Goal: Check status: Check status

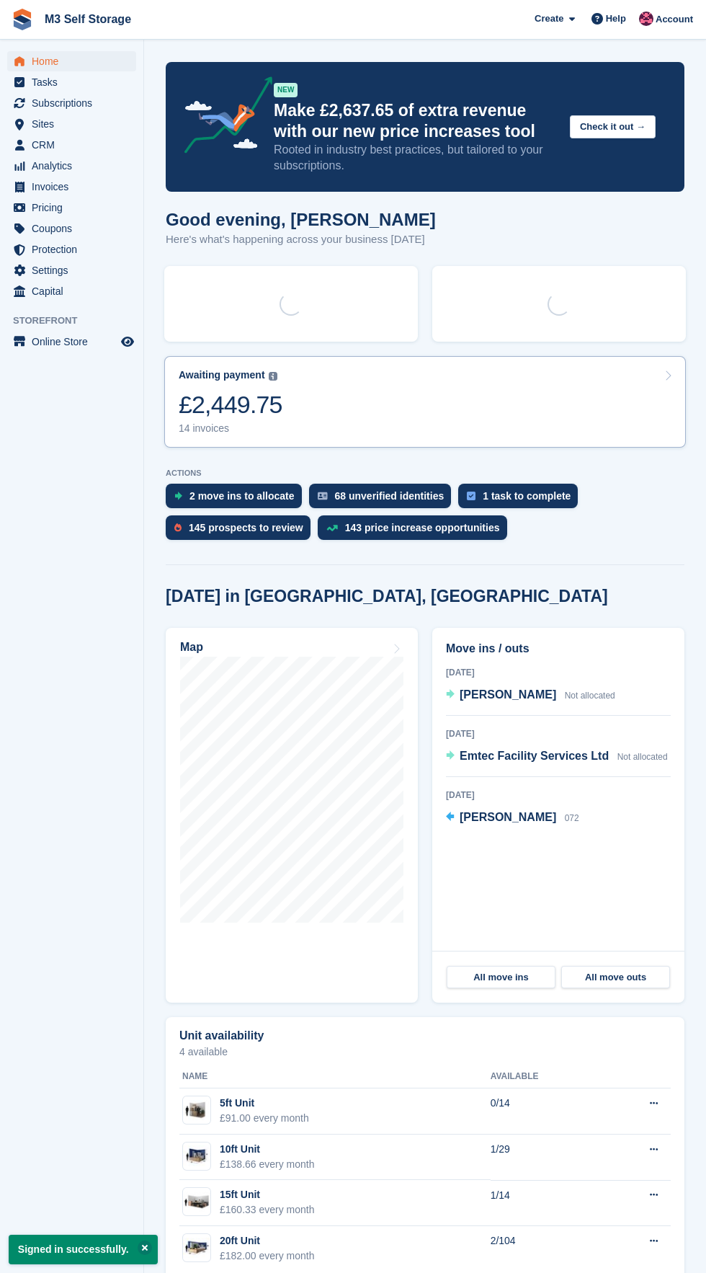
click at [392, 408] on link "Awaiting payment The total outstanding balance on all open invoices. £2,449.75 …" at bounding box center [425, 402] width 522 height 92
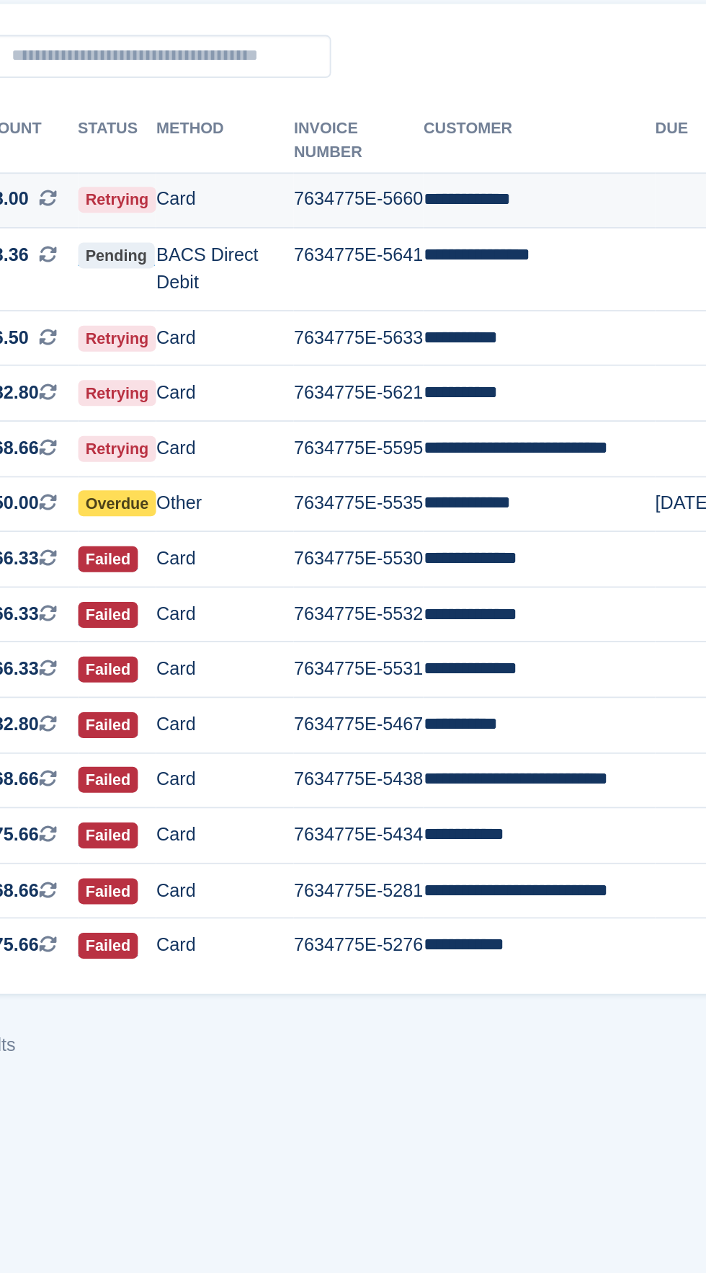
click at [505, 258] on td "**********" at bounding box center [500, 269] width 129 height 31
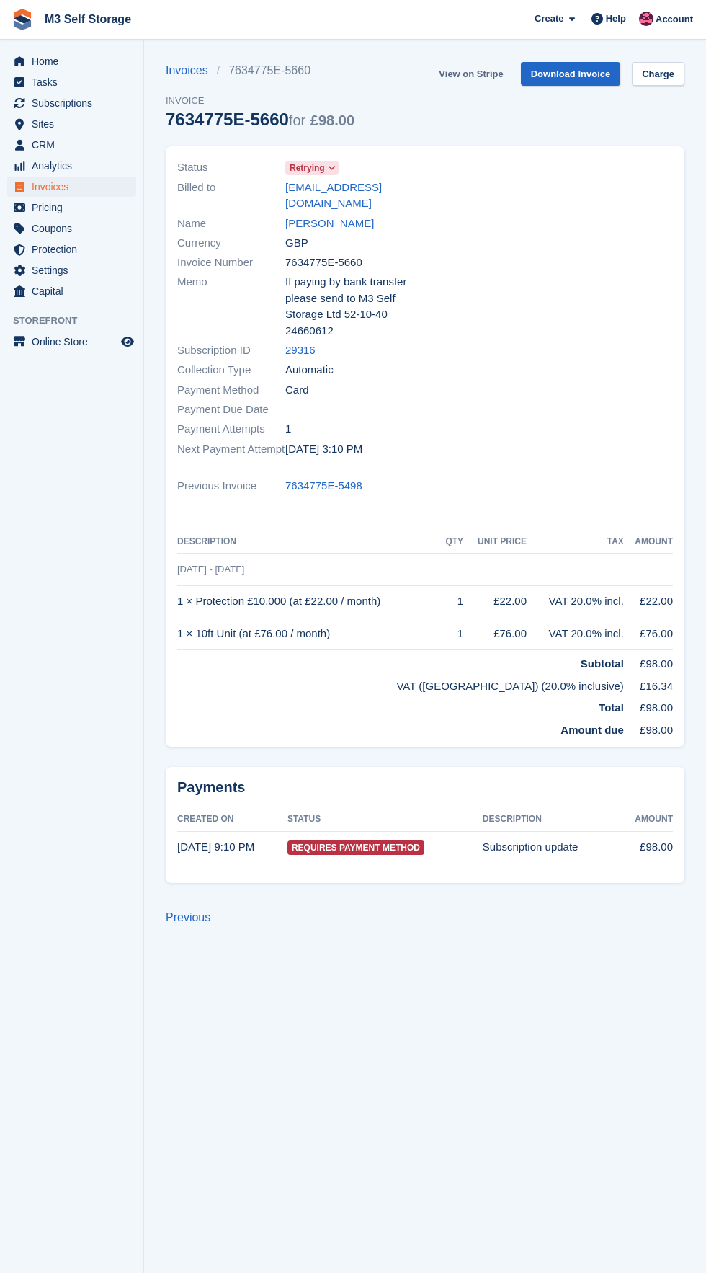
click at [502, 72] on link "View on Stripe" at bounding box center [471, 74] width 76 height 24
